Goal: Information Seeking & Learning: Learn about a topic

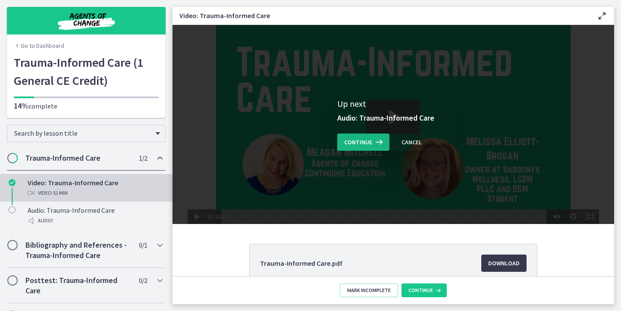
click at [365, 145] on span "Continue" at bounding box center [358, 142] width 28 height 10
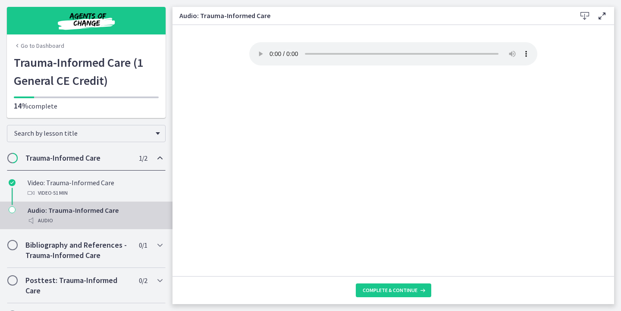
click at [395, 278] on footer "Complete & continue" at bounding box center [394, 290] width 442 height 28
click at [395, 289] on span "Complete & continue" at bounding box center [390, 290] width 55 height 7
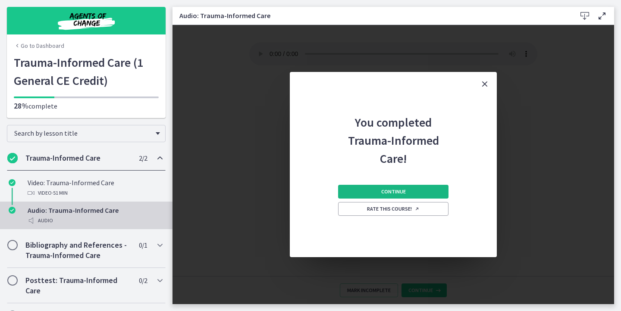
click at [394, 188] on button "Continue" at bounding box center [393, 192] width 110 height 14
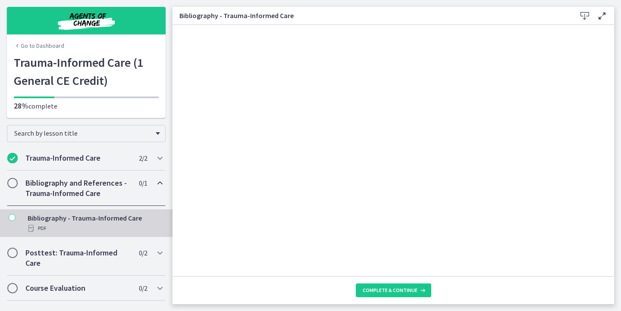
click at [582, 17] on icon at bounding box center [585, 16] width 10 height 10
click at [401, 290] on span "Complete & continue" at bounding box center [390, 290] width 55 height 7
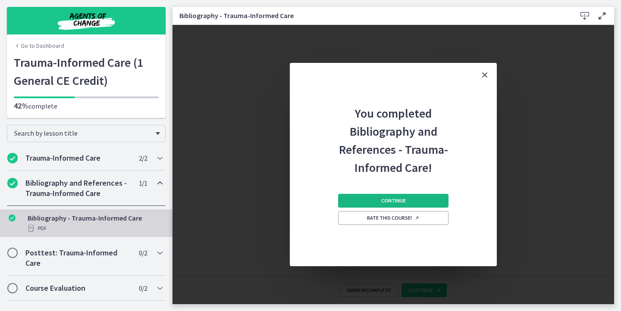
click at [420, 202] on button "Continue" at bounding box center [393, 201] width 110 height 14
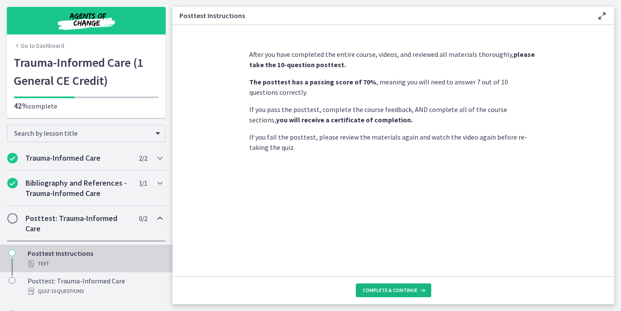
click at [390, 288] on span "Complete & continue" at bounding box center [390, 290] width 55 height 7
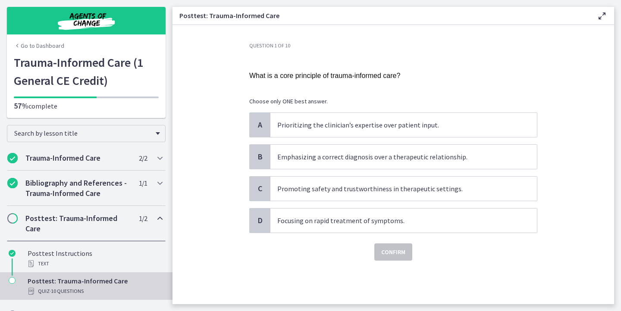
click at [338, 74] on span "What is a core principle of trauma-informed care?" at bounding box center [324, 75] width 151 height 7
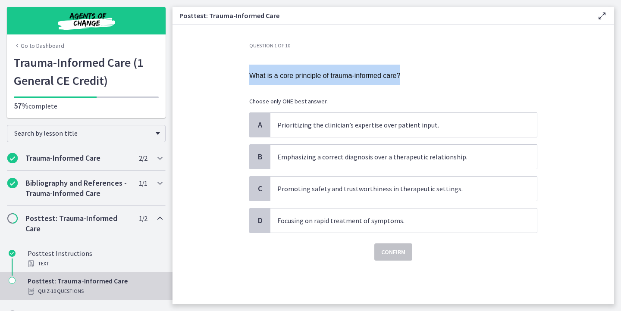
click at [338, 74] on span "What is a core principle of trauma-informed care?" at bounding box center [324, 75] width 151 height 7
click at [544, 52] on div "Question 1 of 10 What is a core principle of trauma-informed care? Choose only …" at bounding box center [393, 173] width 302 height 262
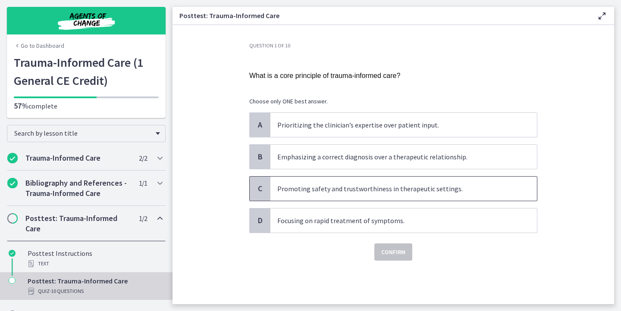
click at [475, 193] on p "Promoting safety and trustworthiness in therapeutic settings." at bounding box center [394, 189] width 235 height 10
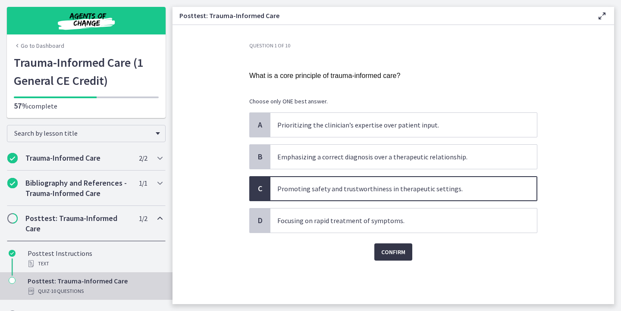
click at [410, 256] on button "Confirm" at bounding box center [393, 252] width 38 height 17
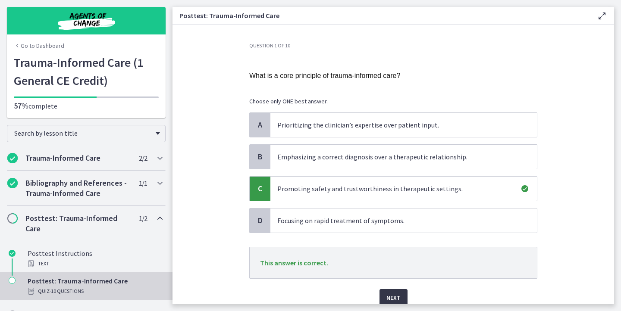
click at [389, 298] on span "Next" at bounding box center [393, 298] width 14 height 10
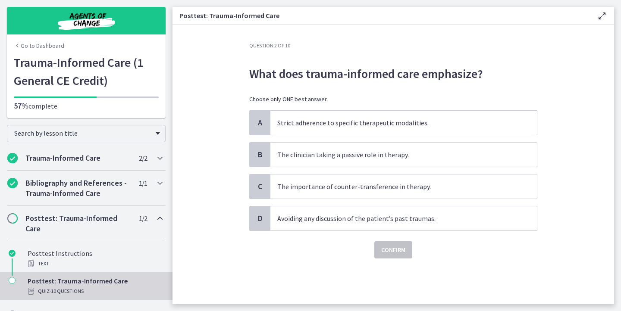
click at [221, 103] on section "Question 2 of 10 What does trauma-informed care emphasize? Choose only ONE best…" at bounding box center [394, 164] width 442 height 279
